Goal: Find specific page/section: Find specific page/section

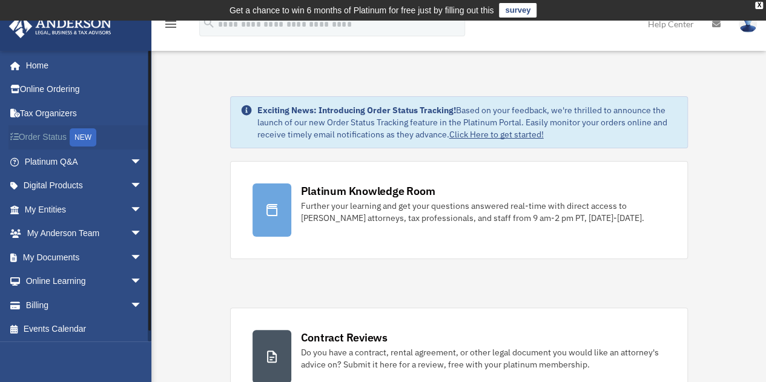
click at [44, 133] on link "Order Status NEW" at bounding box center [84, 137] width 152 height 25
click at [53, 208] on link "My Entities arrow_drop_down" at bounding box center [84, 209] width 152 height 24
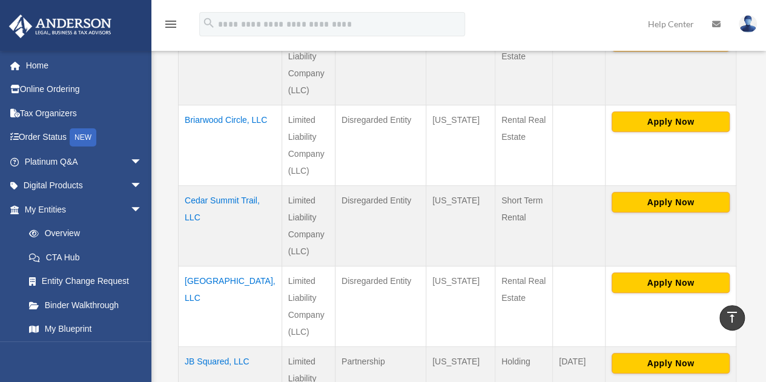
scroll to position [363, 0]
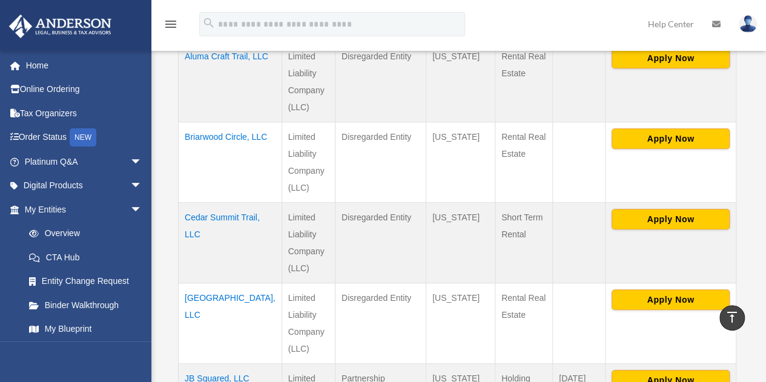
click at [189, 202] on td "Cedar Summit Trail, LLC" at bounding box center [231, 242] width 104 height 81
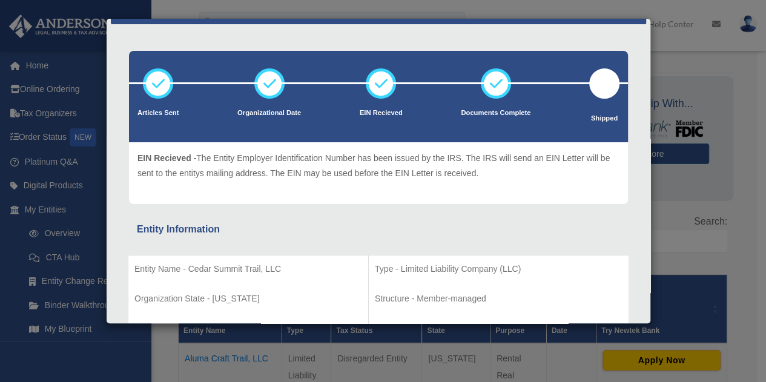
scroll to position [0, 0]
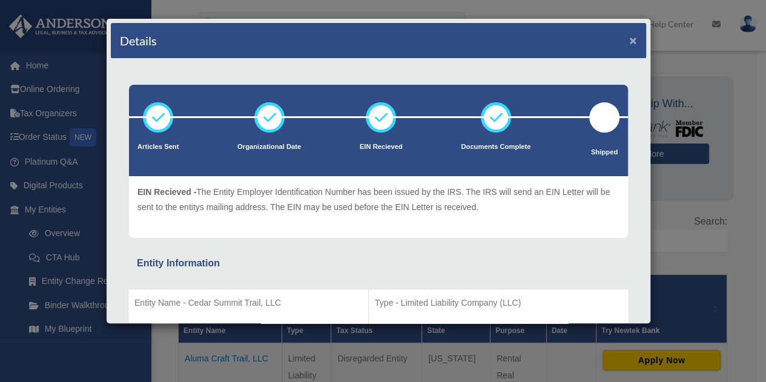
click at [629, 41] on button "×" at bounding box center [633, 40] width 8 height 13
